Goal: Transaction & Acquisition: Purchase product/service

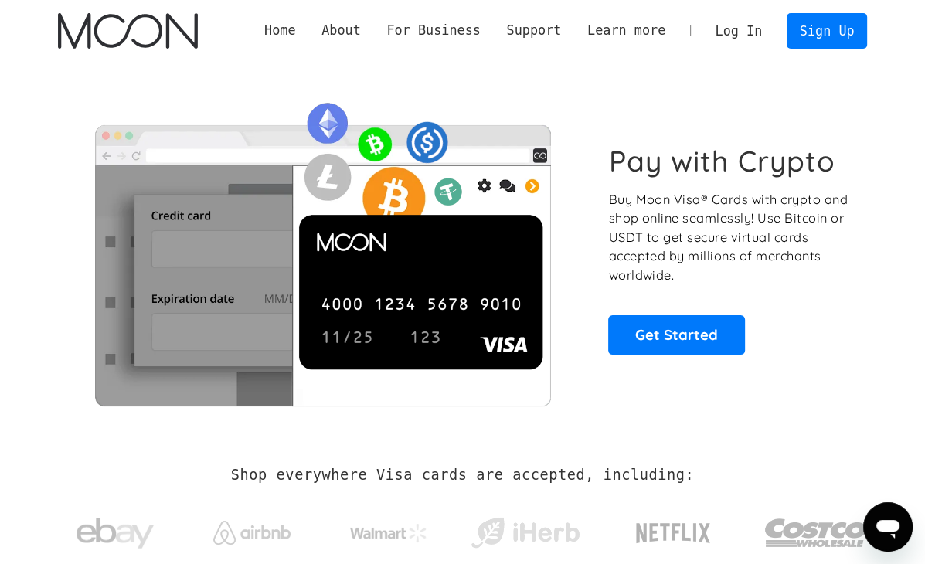
click at [737, 25] on link "Log In" at bounding box center [739, 31] width 73 height 34
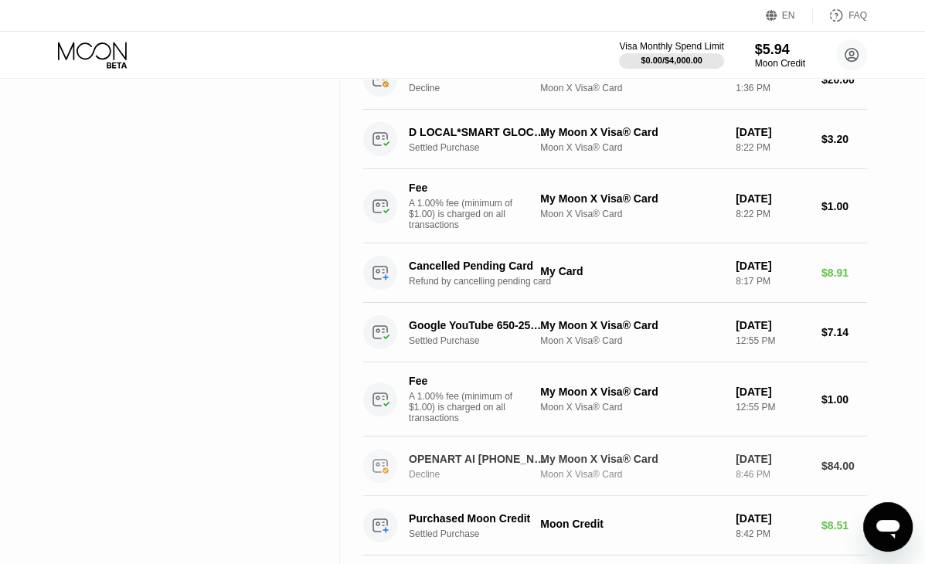
scroll to position [309, 0]
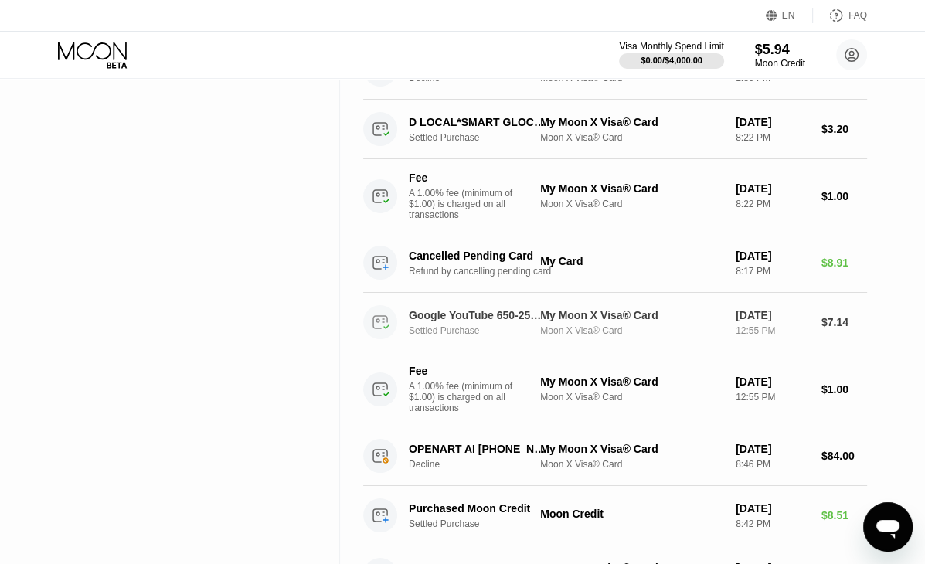
click at [520, 322] on div "Google YouTube 650-2530000 US" at bounding box center [478, 315] width 138 height 12
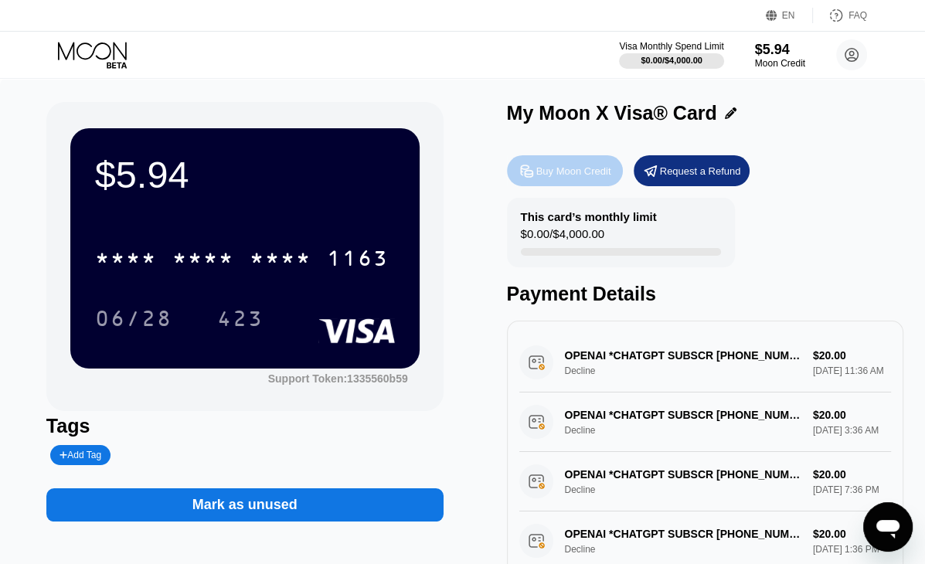
click at [584, 174] on div "Buy Moon Credit" at bounding box center [573, 171] width 75 height 13
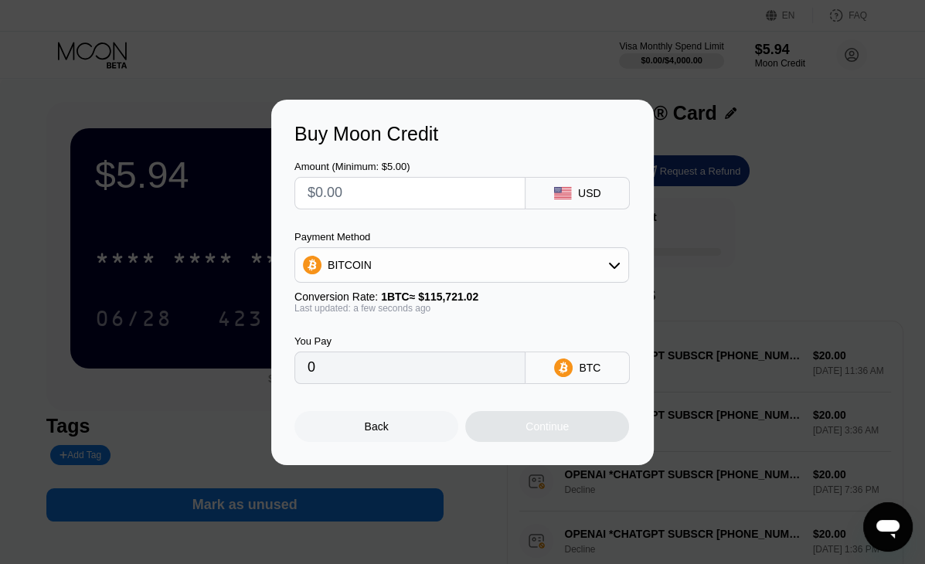
click at [379, 190] on input "text" at bounding box center [410, 193] width 205 height 31
type input "$20"
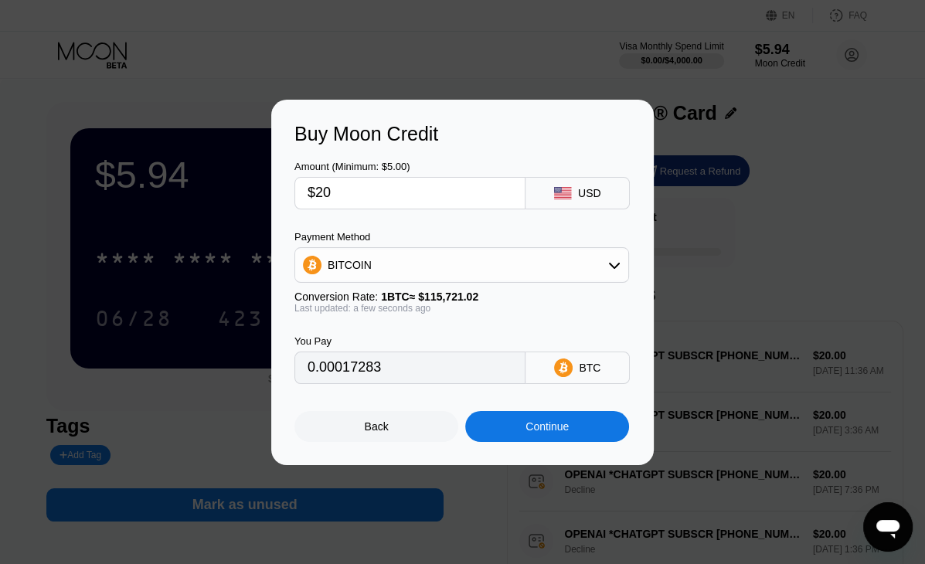
type input "0.00017283"
type input "$20"
click at [384, 251] on div "BITCOIN" at bounding box center [461, 265] width 333 height 31
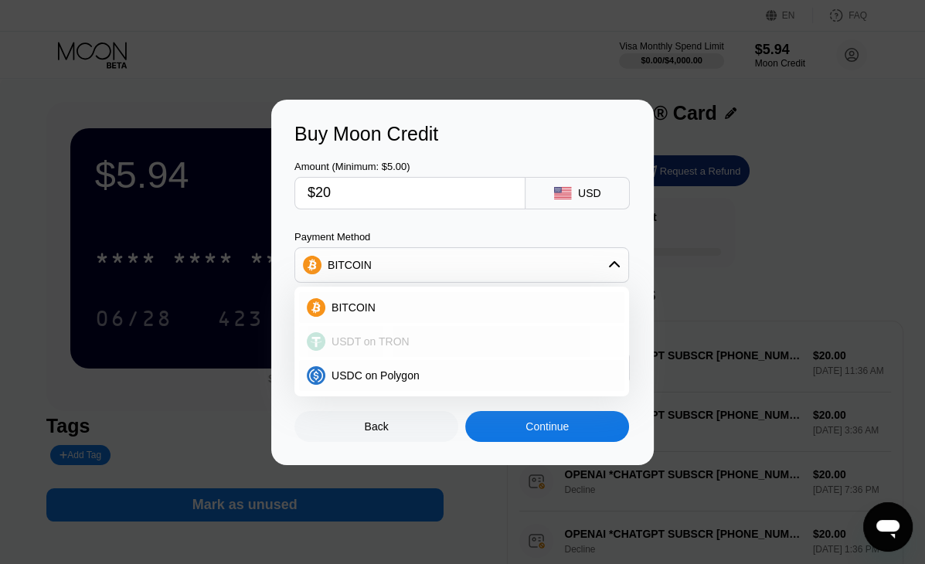
click at [374, 348] on span "USDT on TRON" at bounding box center [371, 341] width 78 height 12
type input "20.20"
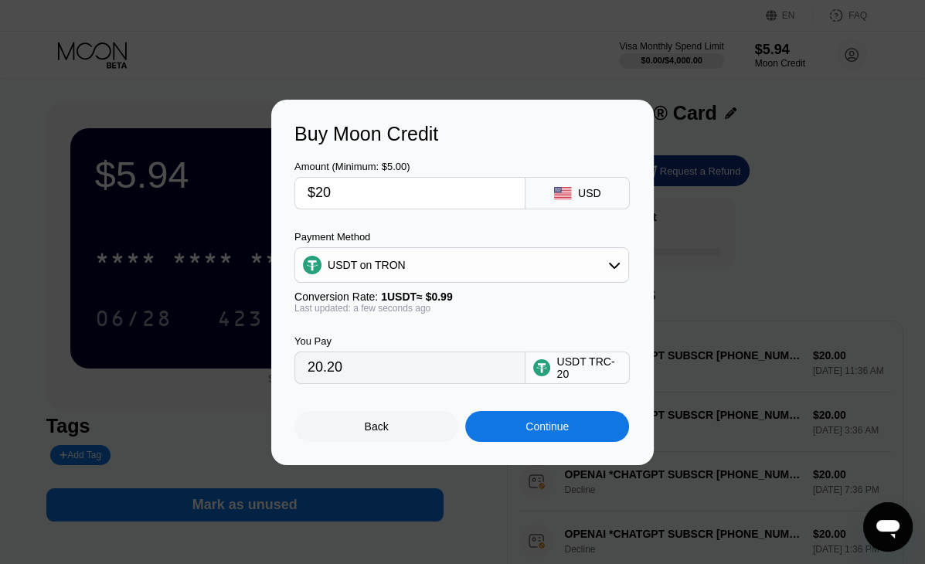
click at [532, 433] on div "Continue" at bounding box center [547, 426] width 43 height 12
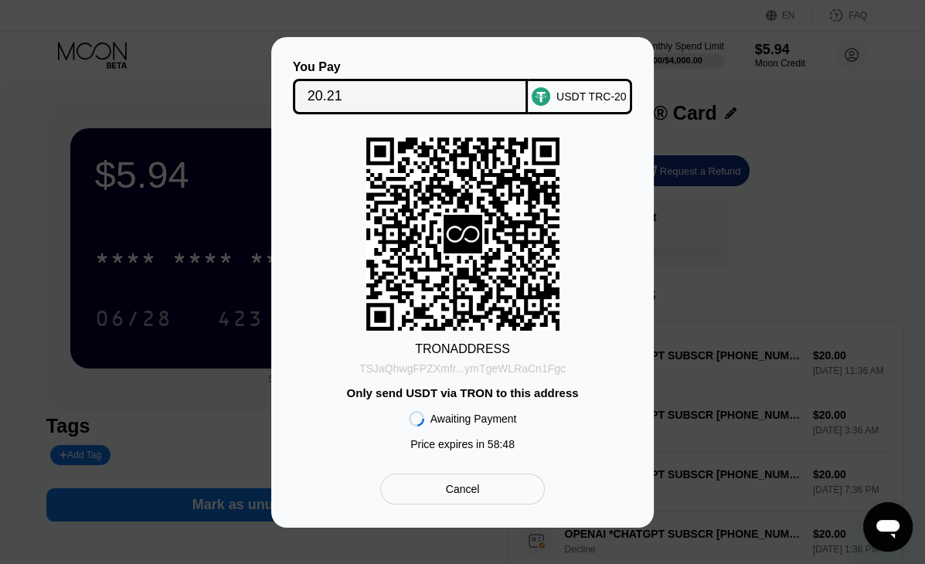
click at [476, 366] on div "TSJaQhwgFPZXmfr...ymTgeWLRaCn1Fgc" at bounding box center [462, 369] width 206 height 12
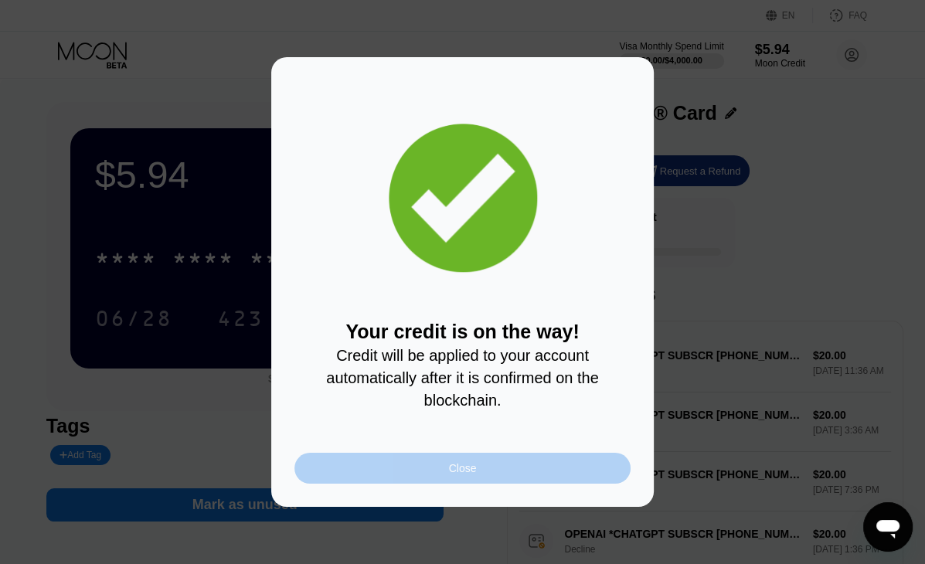
click at [526, 478] on div "Close" at bounding box center [462, 468] width 336 height 31
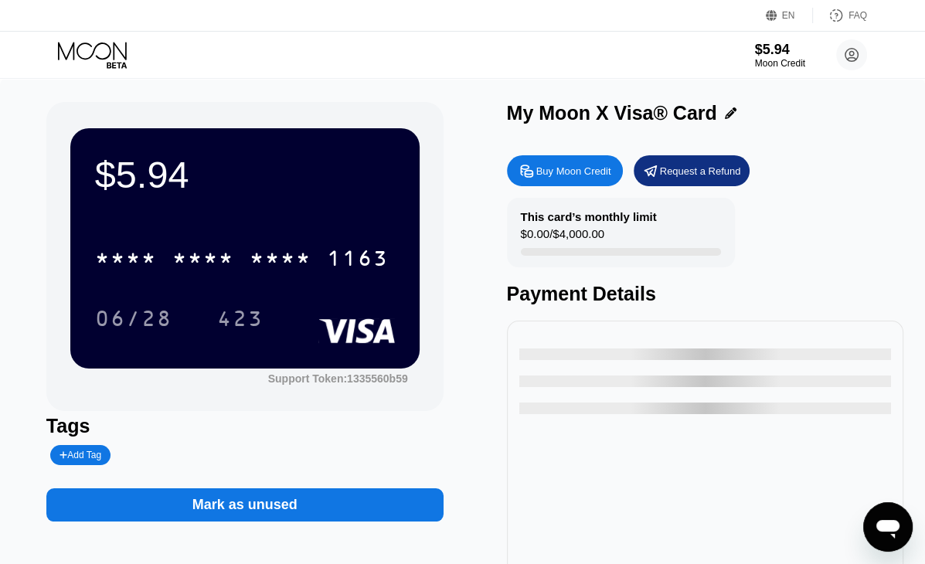
click at [783, 10] on div "EN" at bounding box center [788, 15] width 13 height 11
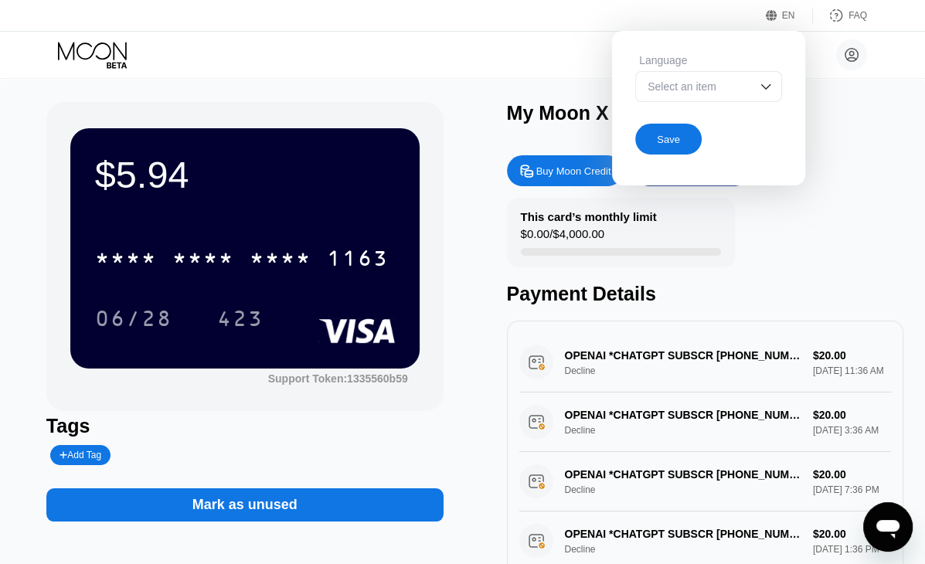
click at [736, 78] on div "Select an item" at bounding box center [708, 86] width 147 height 31
click at [745, 90] on div "Select an item" at bounding box center [697, 86] width 107 height 12
click at [594, 27] on div "EN Language Select an item Save FAQ" at bounding box center [462, 16] width 925 height 32
click at [529, 50] on div "我叫杰哥 chinjie1878@gmail.com  Home Settings Support Careers About Us Log out Pri…" at bounding box center [462, 55] width 925 height 46
click at [786, 12] on div "EN" at bounding box center [788, 15] width 13 height 11
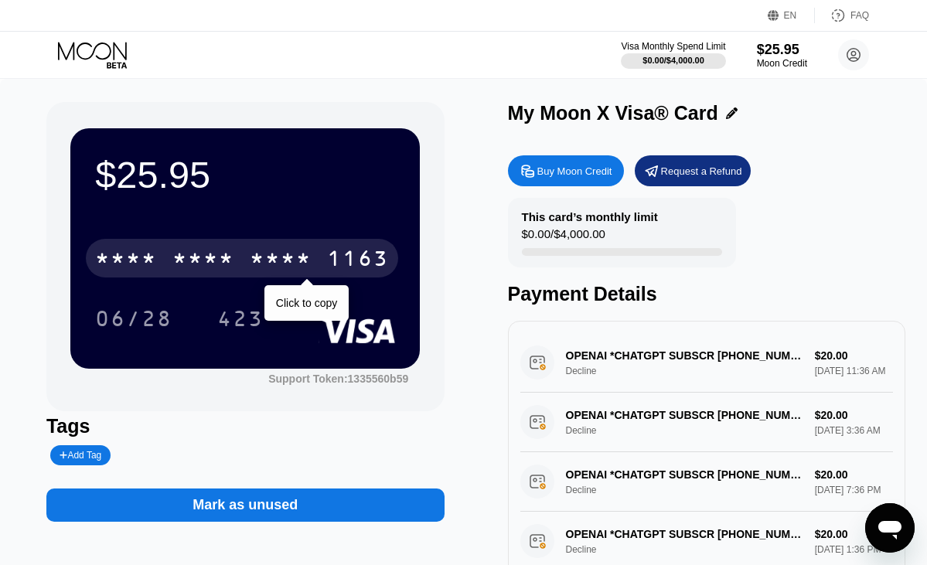
click at [252, 250] on div "* * * *" at bounding box center [281, 260] width 62 height 25
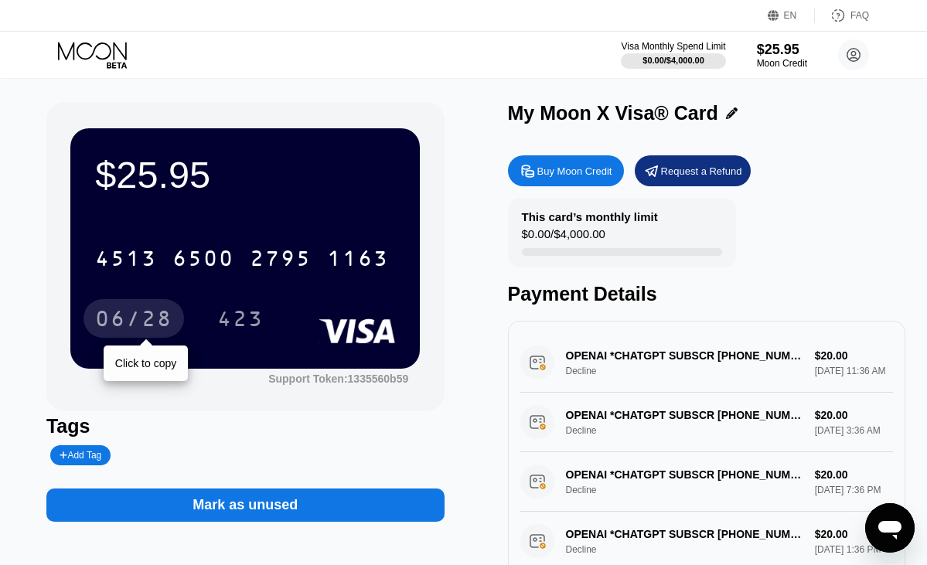
click at [146, 312] on div "06/28" at bounding box center [133, 320] width 77 height 25
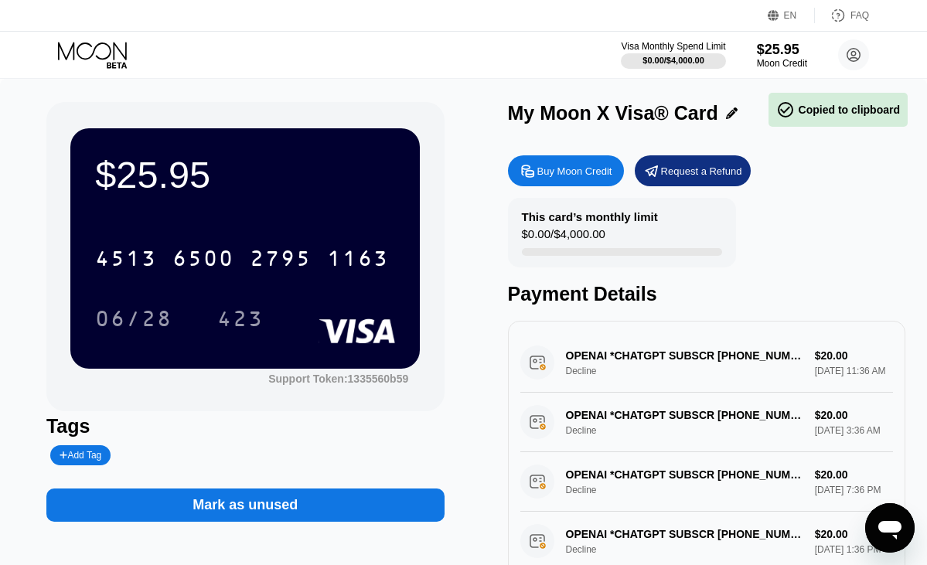
click at [225, 325] on div "423" at bounding box center [240, 320] width 46 height 25
